Goal: Task Accomplishment & Management: Manage account settings

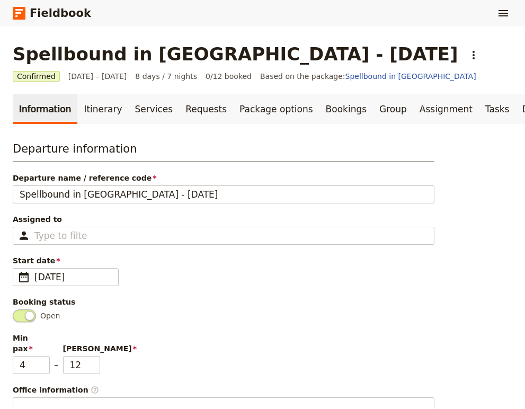
click at [25, 20] on link "Fieldbook" at bounding box center [52, 13] width 78 height 18
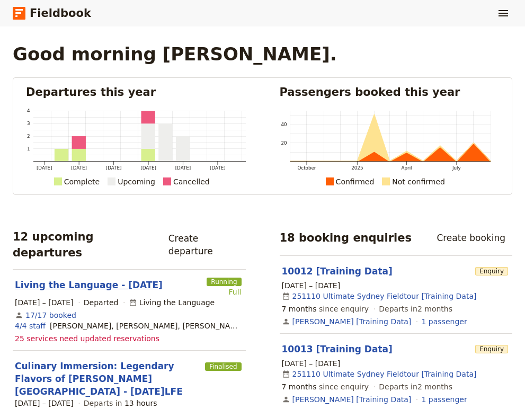
click at [96, 279] on link "Living the Language - [DATE]" at bounding box center [89, 285] width 148 height 13
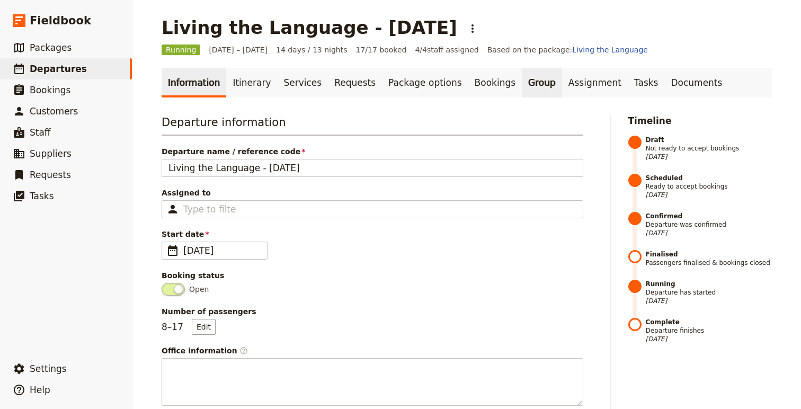
click at [522, 82] on link "Group" at bounding box center [542, 83] width 40 height 30
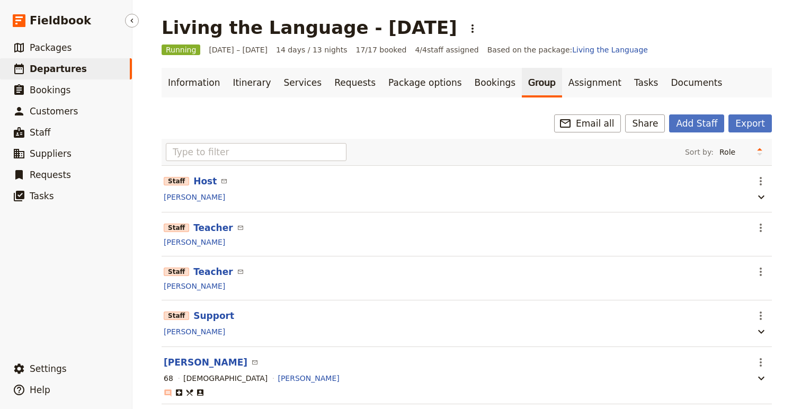
click at [71, 71] on span "Departures" at bounding box center [58, 69] width 57 height 11
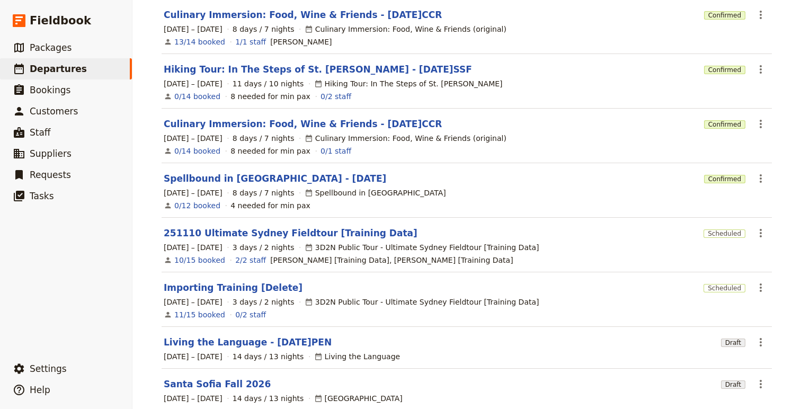
scroll to position [269, 0]
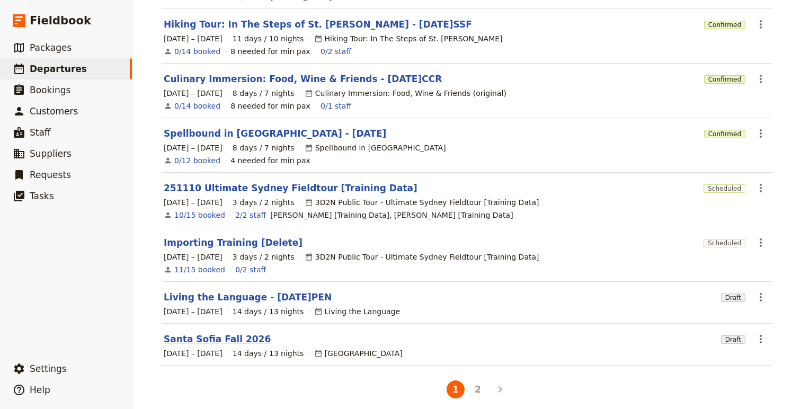
click at [198, 334] on link "Santa Sofia Fall 2026" at bounding box center [217, 339] width 107 height 13
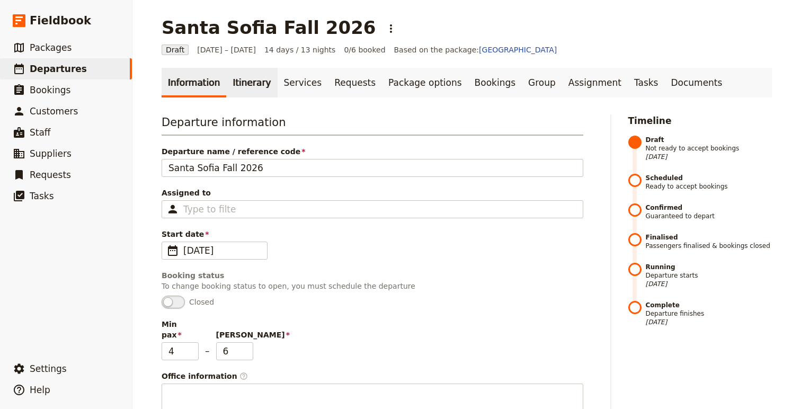
click at [236, 76] on link "Itinerary" at bounding box center [251, 83] width 51 height 30
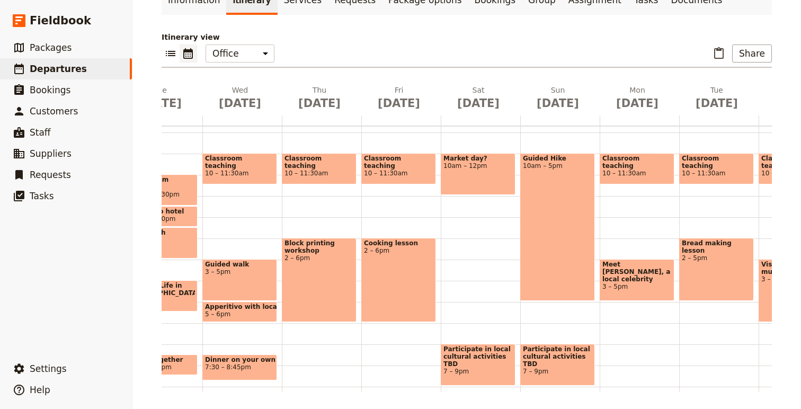
scroll to position [186, 0]
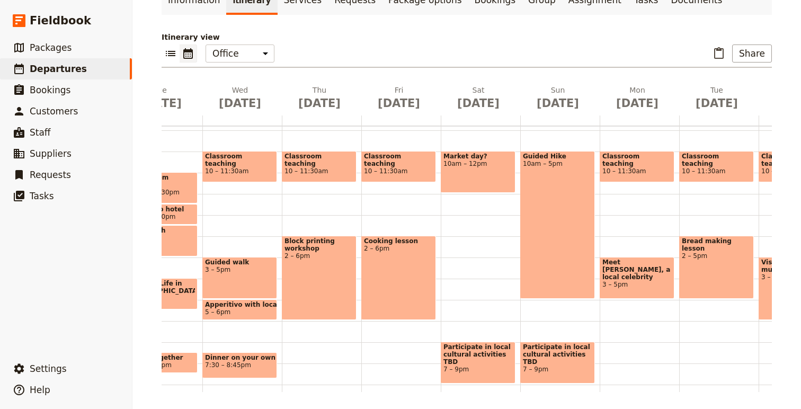
click at [225, 273] on div "Guided walk 3 – 5pm" at bounding box center [239, 278] width 75 height 42
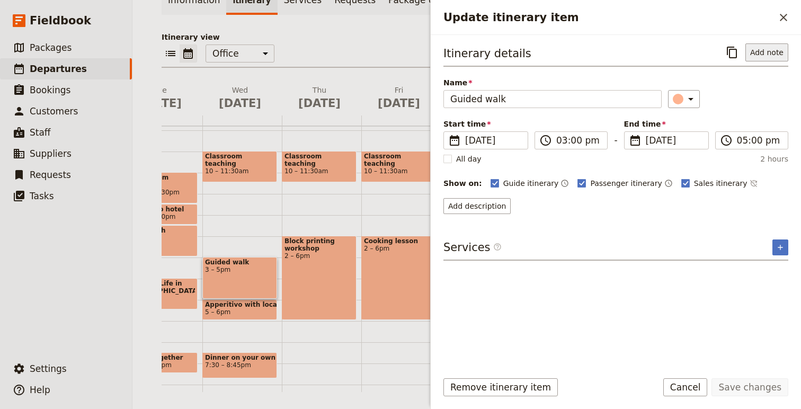
click at [524, 52] on button "Add note" at bounding box center [766, 52] width 43 height 18
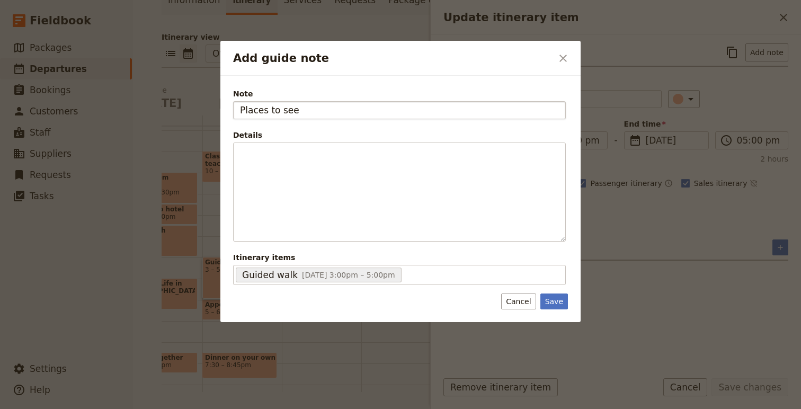
type input "Places to see"
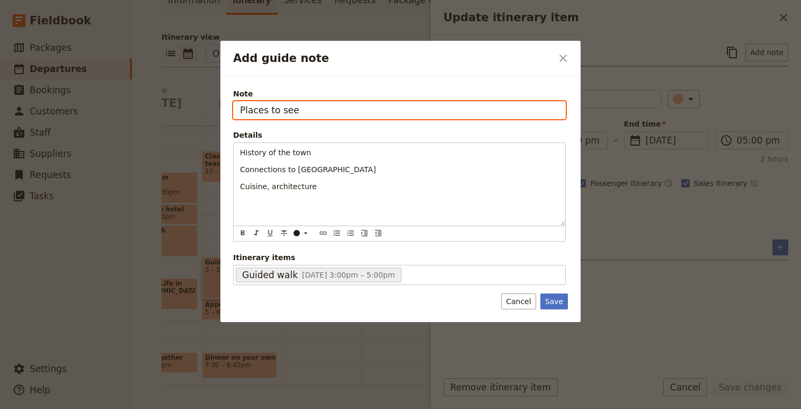
click at [245, 113] on input "Places to see" at bounding box center [399, 110] width 333 height 18
drag, startPoint x: 245, startPoint y: 113, endPoint x: 322, endPoint y: 112, distance: 76.8
click at [322, 112] on input "Places to see" at bounding box center [399, 110] width 333 height 18
type input "Locations and topics"
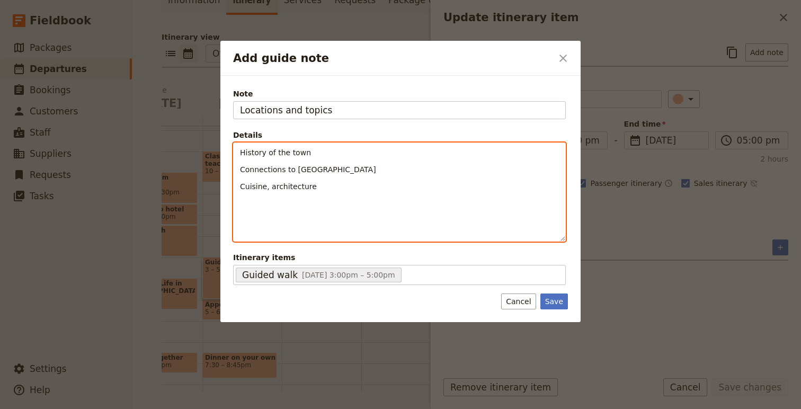
click at [327, 150] on p "History of the town" at bounding box center [399, 152] width 319 height 11
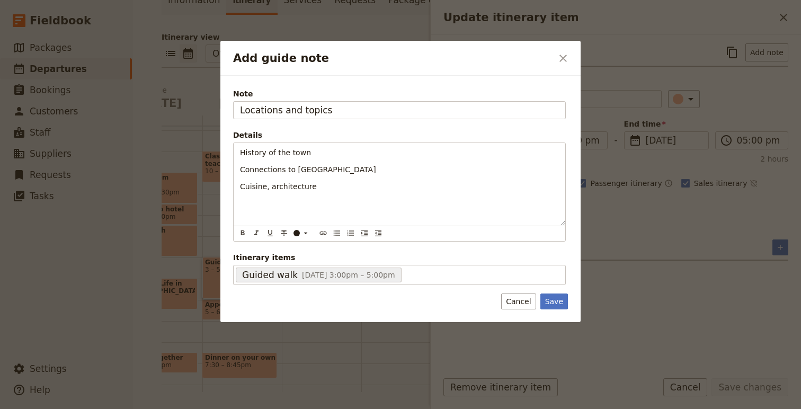
click at [524, 299] on button "Save" at bounding box center [554, 301] width 28 height 16
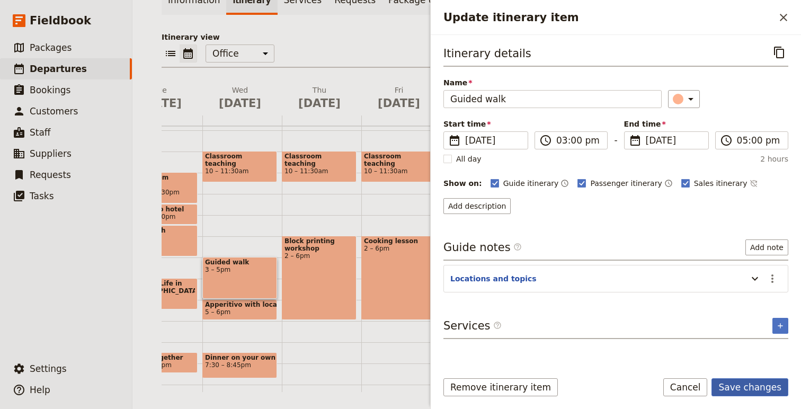
click at [524, 382] on button "Save changes" at bounding box center [749, 387] width 77 height 18
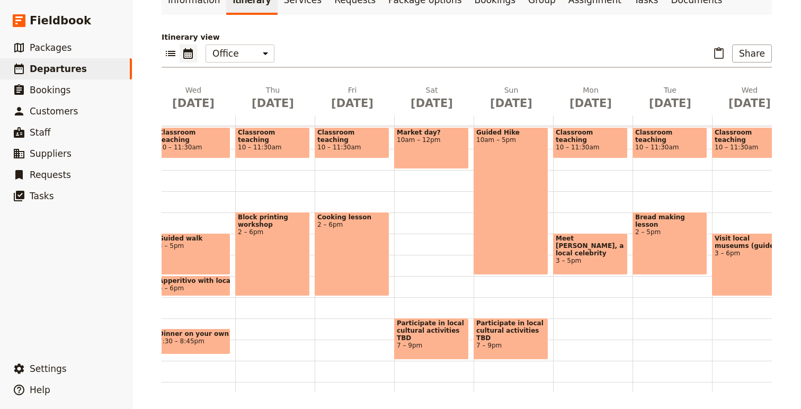
scroll to position [0, 136]
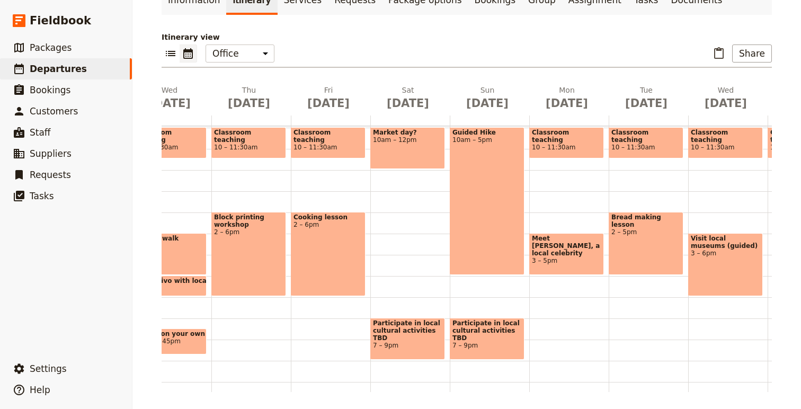
click at [319, 244] on div "Cooking lesson 2 – 6pm" at bounding box center [328, 254] width 75 height 84
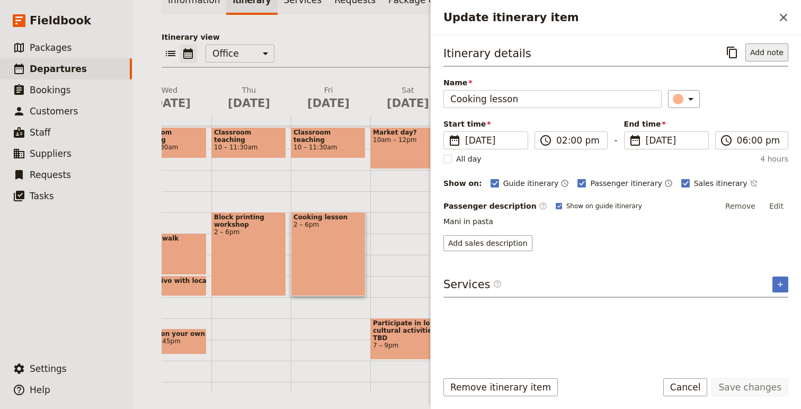
click at [524, 55] on button "Add note" at bounding box center [766, 52] width 43 height 18
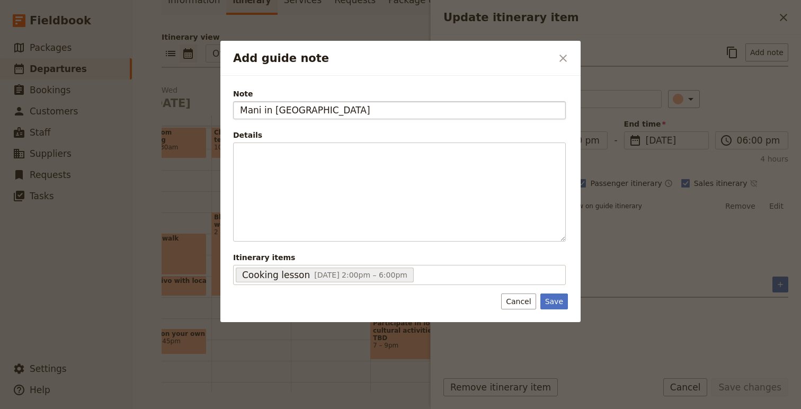
type input "Mani in [GEOGRAPHIC_DATA]"
click at [524, 293] on button "Save" at bounding box center [554, 301] width 28 height 16
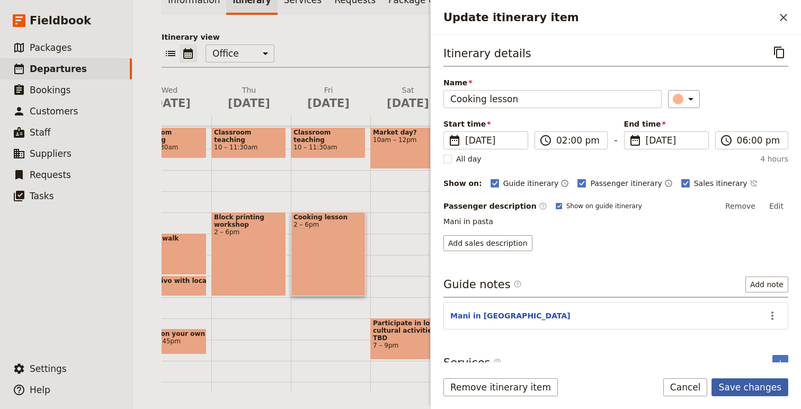
click at [524, 390] on button "Save changes" at bounding box center [749, 387] width 77 height 18
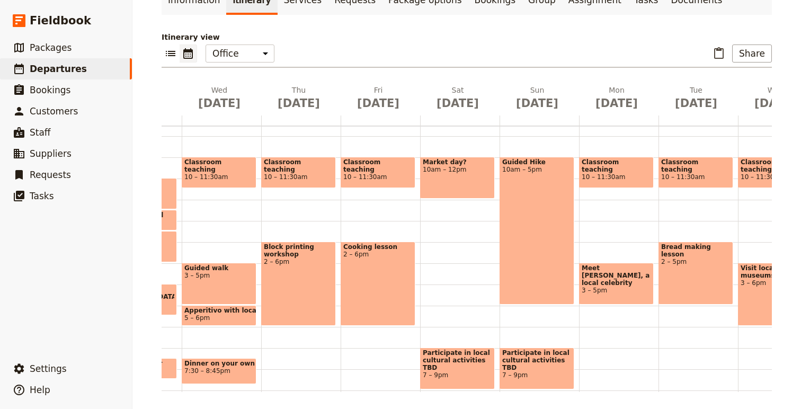
scroll to position [0, 0]
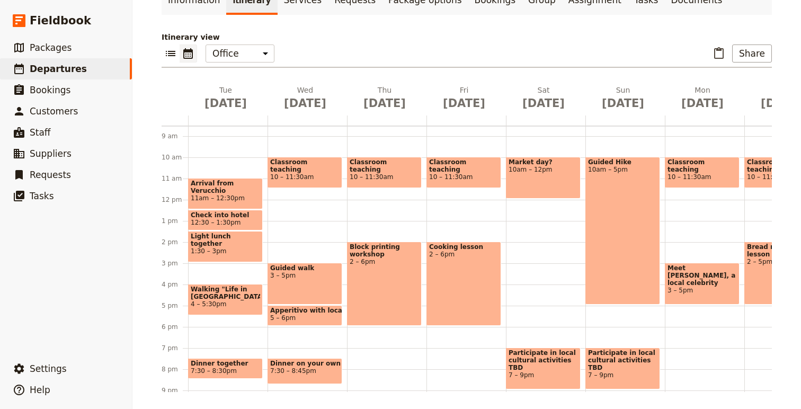
click at [235, 298] on span "Walking "Life in [GEOGRAPHIC_DATA]" Orientation" at bounding box center [225, 293] width 69 height 15
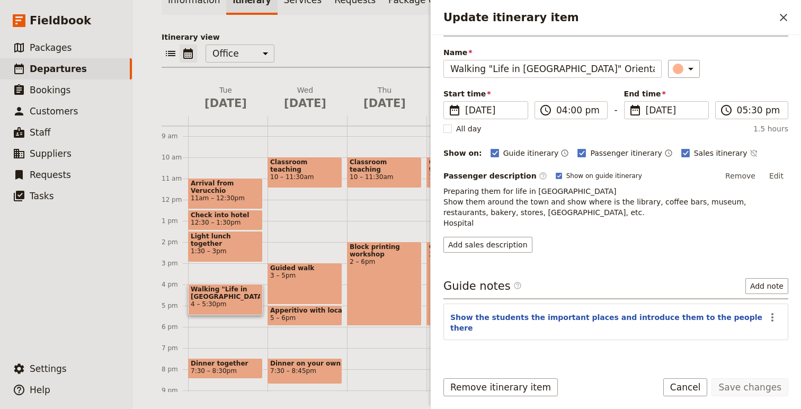
scroll to position [39, 0]
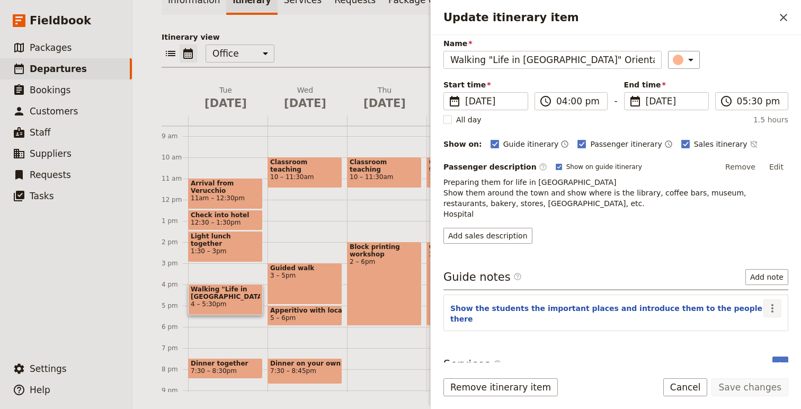
click at [524, 307] on icon "Actions" at bounding box center [772, 308] width 13 height 13
click at [524, 328] on span "Edit note" at bounding box center [749, 331] width 49 height 11
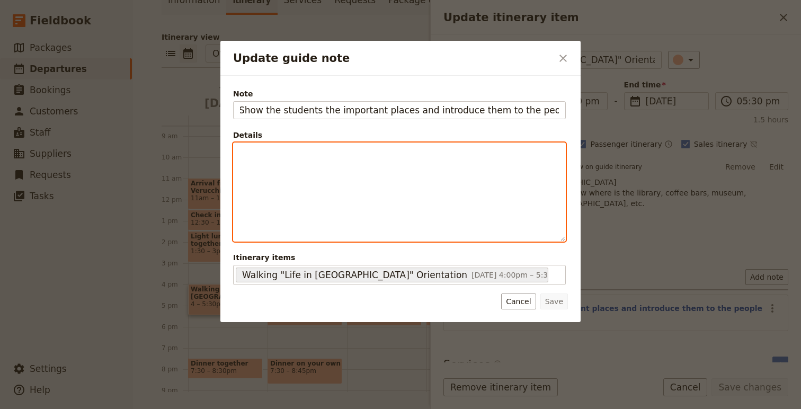
scroll to position [0, 0]
click at [326, 191] on div "Update guide note" at bounding box center [400, 192] width 332 height 98
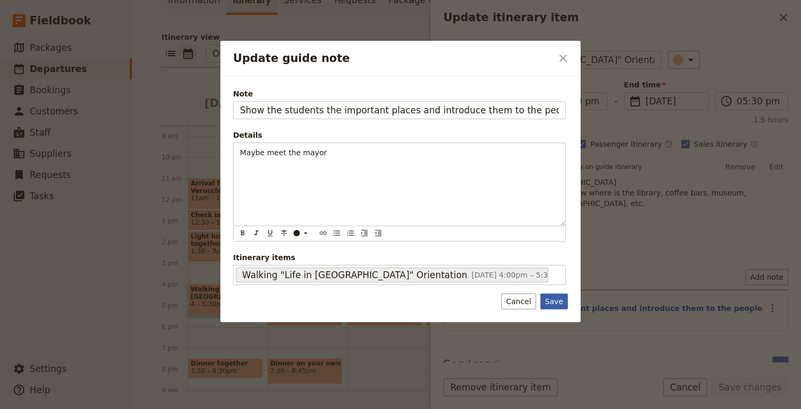
click at [524, 300] on button "Save" at bounding box center [554, 301] width 28 height 16
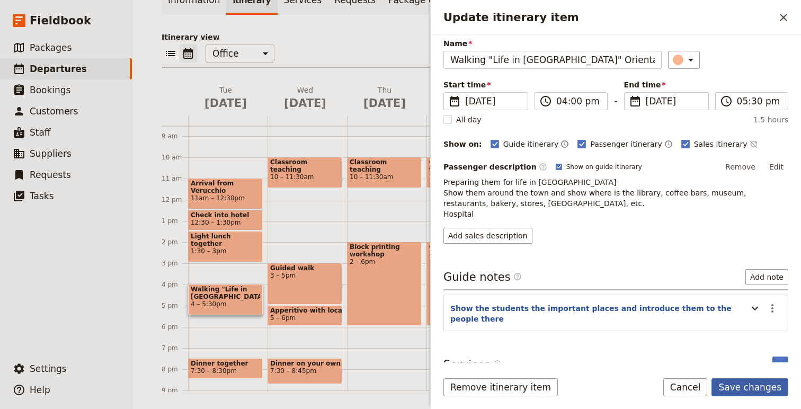
click at [524, 380] on button "Save changes" at bounding box center [749, 387] width 77 height 18
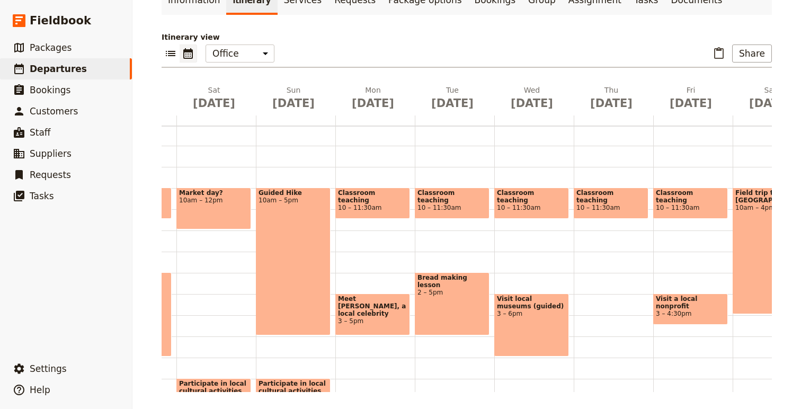
scroll to position [144, 0]
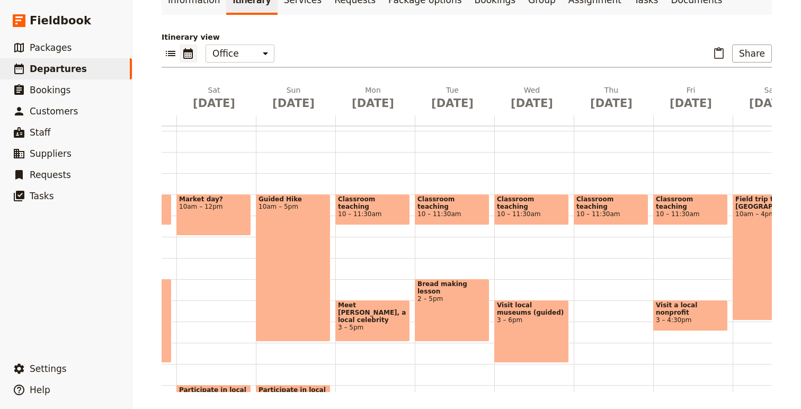
click at [368, 326] on div "Meet [PERSON_NAME], a local celebrity 3 – 5pm" at bounding box center [372, 321] width 75 height 42
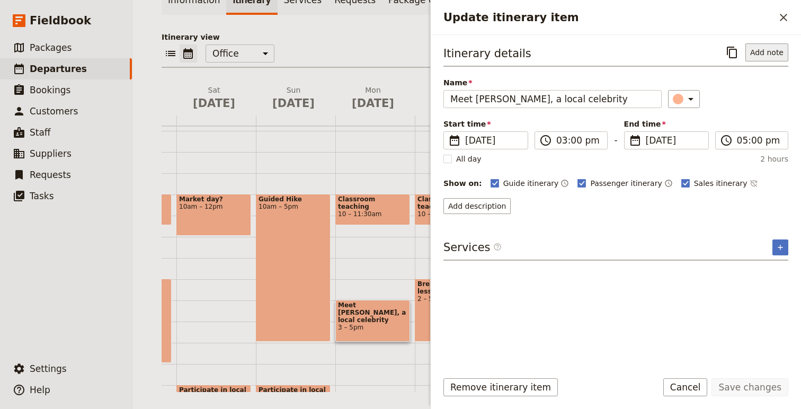
click at [524, 56] on button "Add note" at bounding box center [766, 52] width 43 height 18
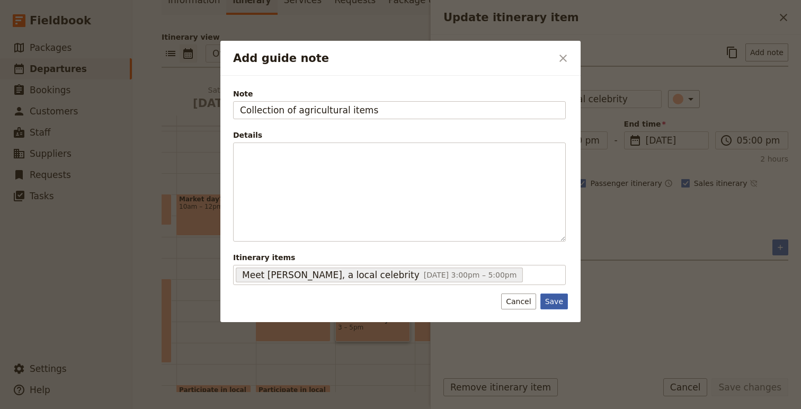
type input "Collection of agricultural items"
click at [524, 302] on button "Save" at bounding box center [554, 301] width 28 height 16
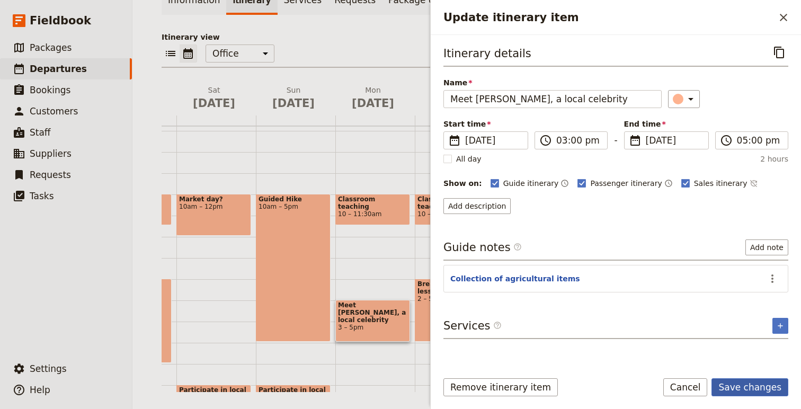
click at [524, 380] on button "Save changes" at bounding box center [749, 387] width 77 height 18
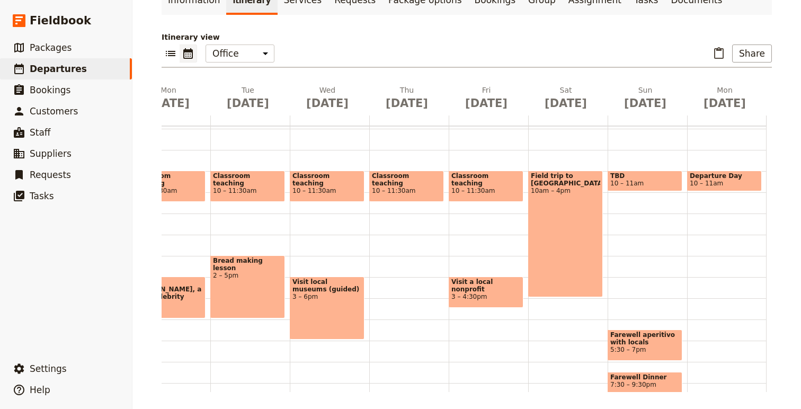
scroll to position [150, 0]
